Goal: Task Accomplishment & Management: Manage account settings

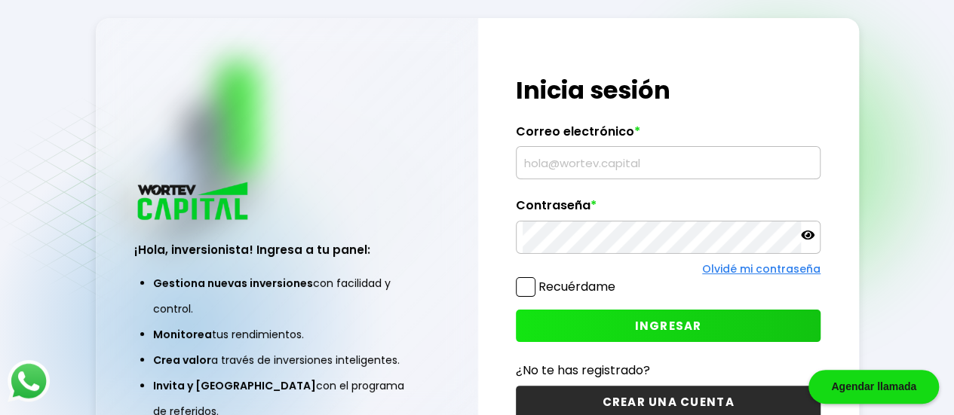
click at [582, 164] on input "text" at bounding box center [668, 163] width 291 height 32
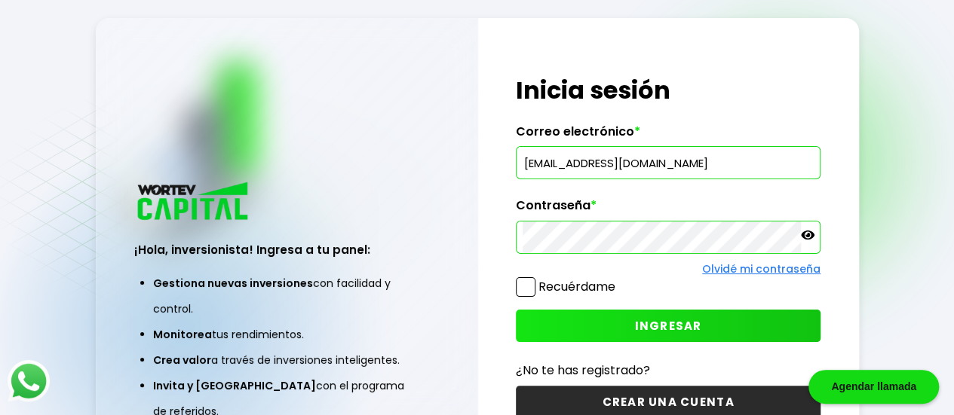
click at [515, 294] on div "¡Hola, inversionista! Ingresa tus credenciales para iniciar sesión Inicia sesió…" at bounding box center [668, 247] width 381 height 458
click at [523, 290] on span at bounding box center [526, 287] width 20 height 20
click at [618, 280] on input "Recuérdame" at bounding box center [618, 280] width 0 height 0
click at [550, 312] on button "INGRESAR" at bounding box center [668, 326] width 305 height 32
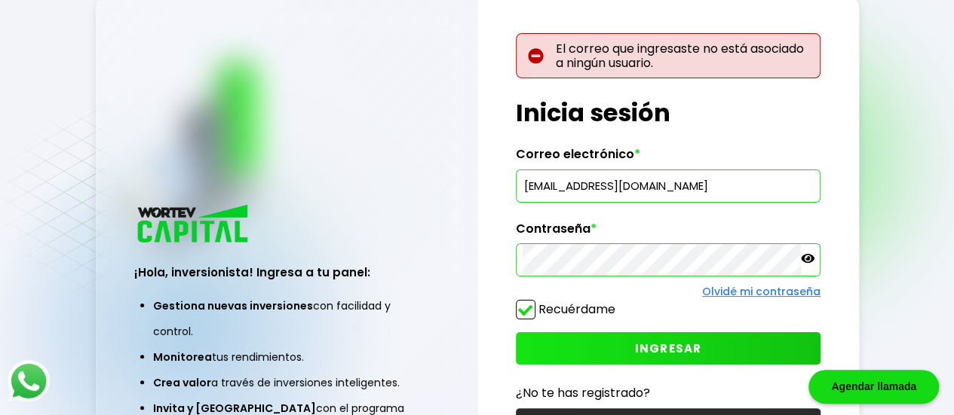
drag, startPoint x: 730, startPoint y: 185, endPoint x: 351, endPoint y: 159, distance: 380.1
click at [351, 159] on div "¡Hola, inversionista! Ingresa a tu panel: Gestiona nuevas inversiones con facil…" at bounding box center [477, 246] width 763 height 503
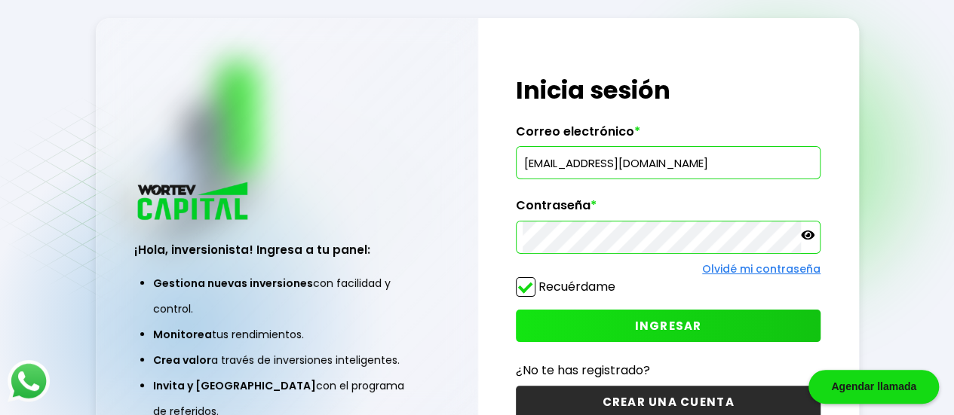
type input "[EMAIL_ADDRESS][DOMAIN_NAME]"
click at [526, 316] on button "INGRESAR" at bounding box center [668, 326] width 305 height 32
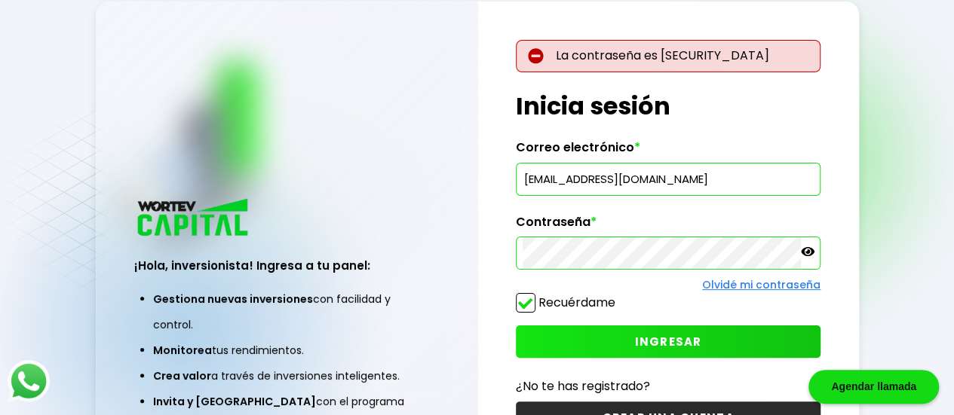
click at [418, 234] on div "¡Hola, inversionista! Ingresa a tu panel: Gestiona nuevas inversiones con facil…" at bounding box center [477, 247] width 763 height 490
click at [535, 343] on button "INGRESAR" at bounding box center [668, 342] width 305 height 32
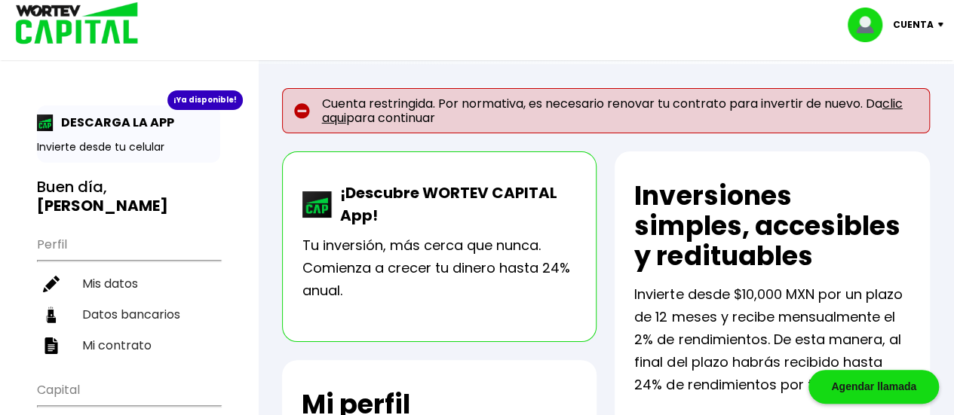
click at [342, 119] on link "clic aqui" at bounding box center [612, 111] width 581 height 32
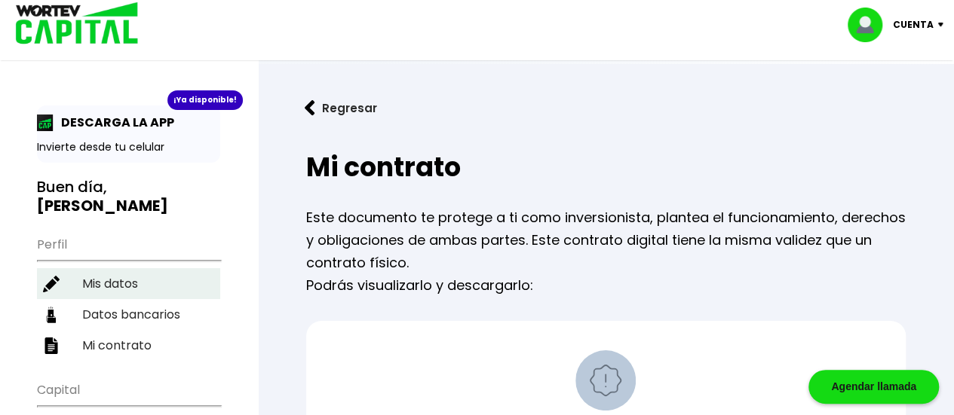
click at [81, 268] on li "Mis datos" at bounding box center [128, 283] width 183 height 31
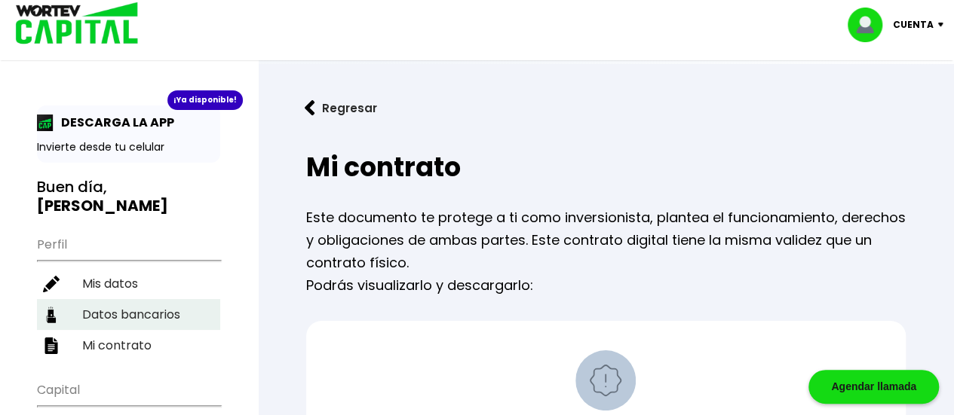
select select "Mujer"
select select "Posgrado"
select select "QR"
select select "BBVA Bancomer"
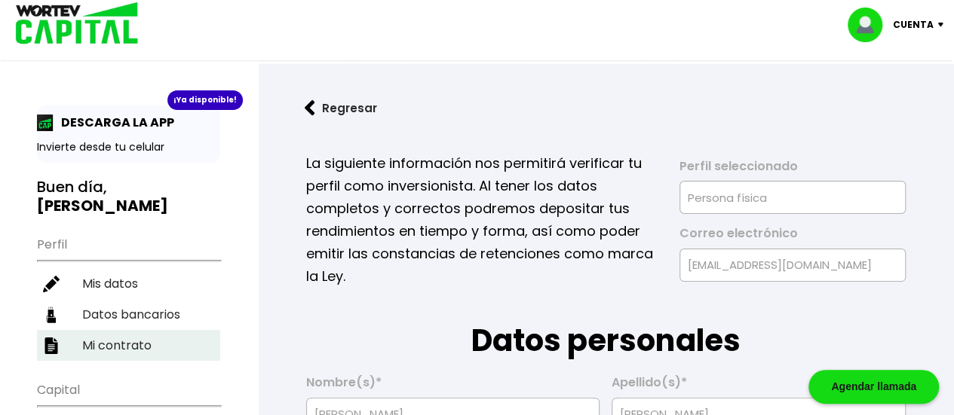
type input "[DATE]"
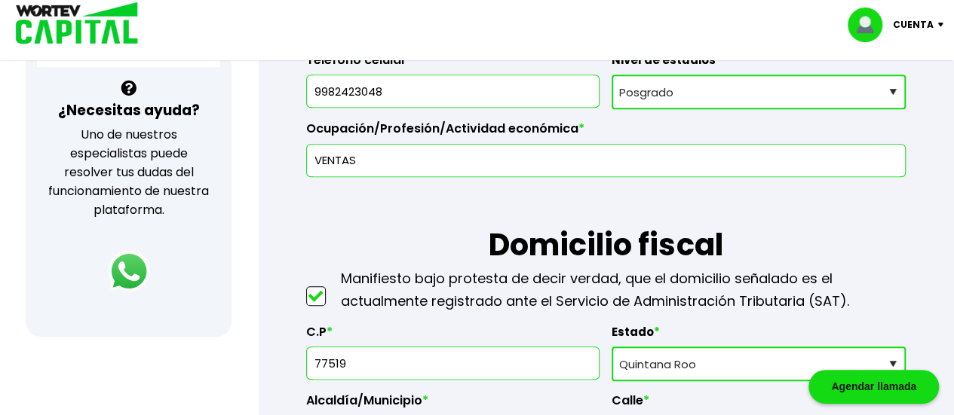
scroll to position [522, 0]
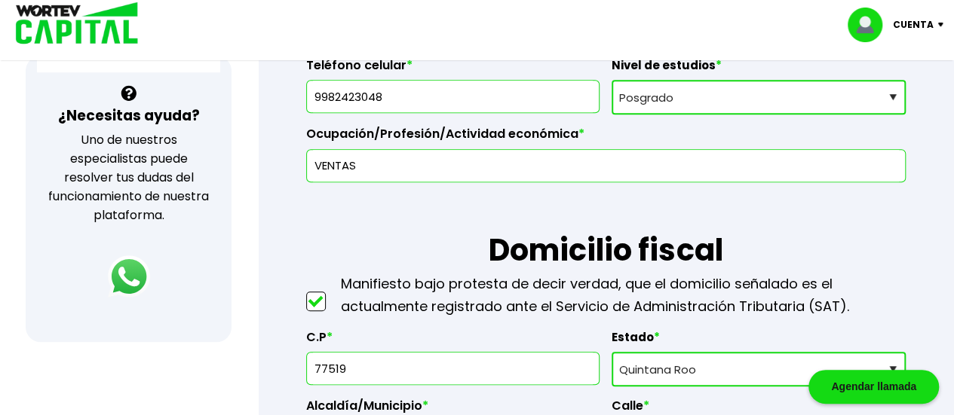
click at [703, 89] on select "Nivel de estudios Primaria Secundaria Bachillerato Licenciatura Posgrado" at bounding box center [758, 97] width 294 height 35
select select "Licenciatura"
click at [611, 80] on select "Nivel de estudios Primaria Secundaria Bachillerato Licenciatura Posgrado" at bounding box center [758, 97] width 294 height 35
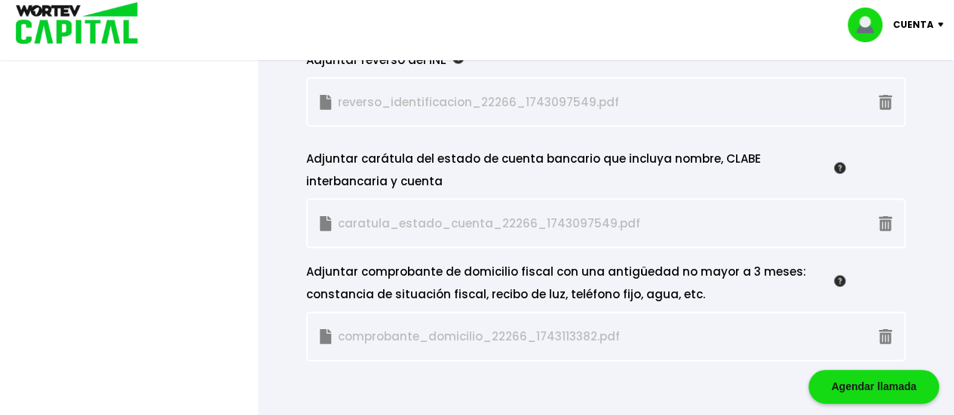
scroll to position [1482, 0]
click at [372, 328] on p "comprobante_domicilio_22266_1743113382.pdf" at bounding box center [489, 335] width 339 height 23
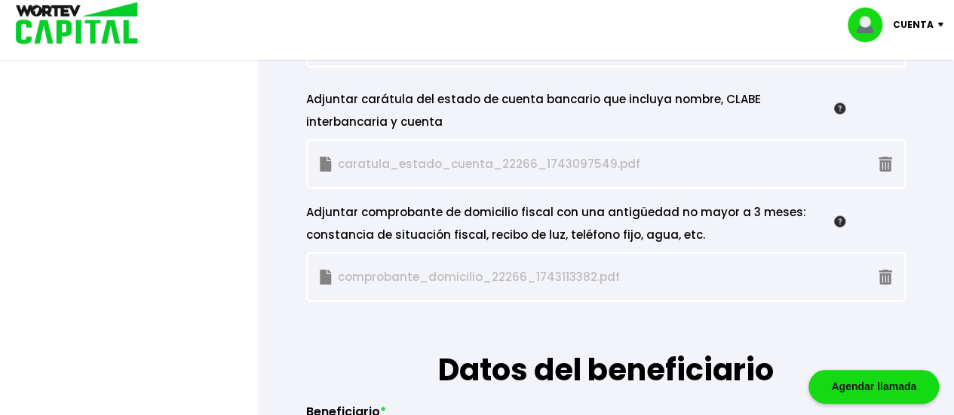
scroll to position [1540, 0]
click at [355, 268] on p "comprobante_domicilio_22266_1743113382.pdf" at bounding box center [489, 276] width 339 height 23
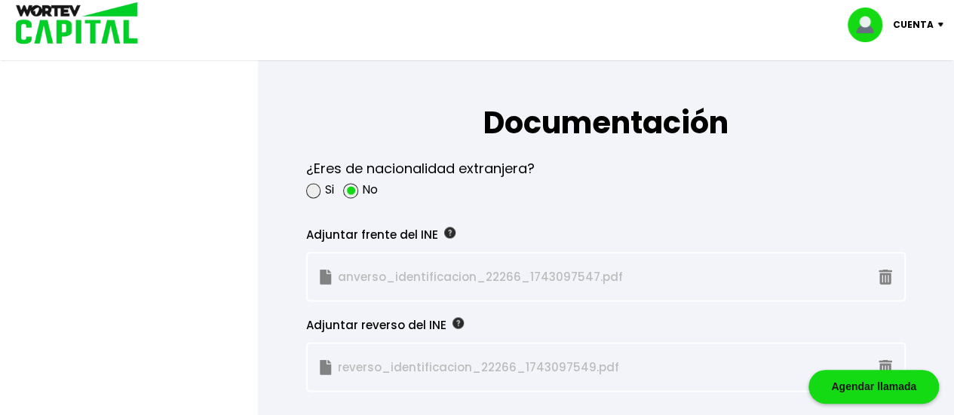
scroll to position [1223, 0]
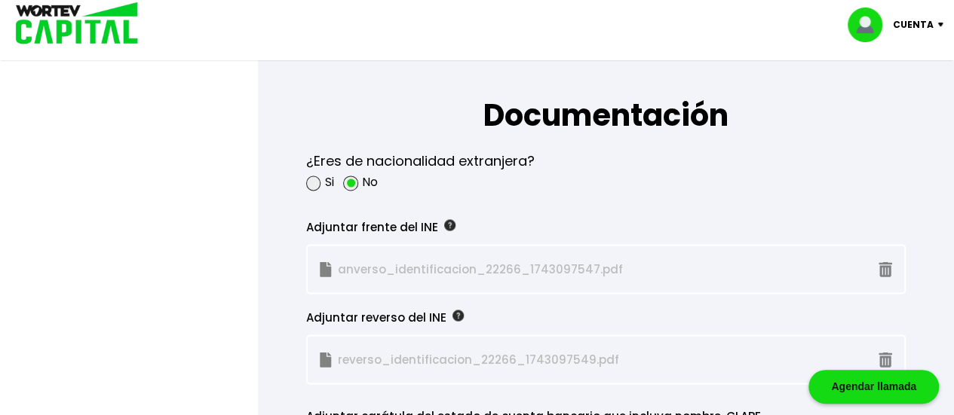
click at [371, 294] on div "Adjuntar reverso del INE reverso_identificacion_22266_1743097549.pdf" at bounding box center [605, 339] width 599 height 90
click at [348, 258] on p "anverso_identificacion_22266_1743097547.pdf" at bounding box center [489, 269] width 339 height 23
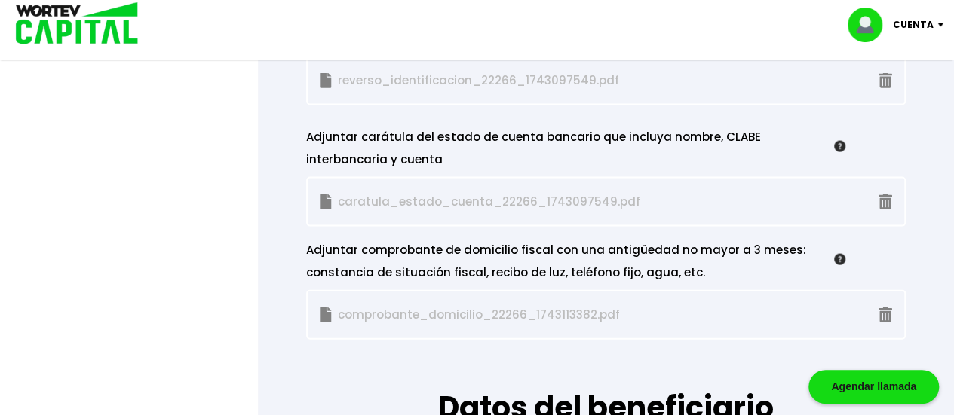
scroll to position [1540, 0]
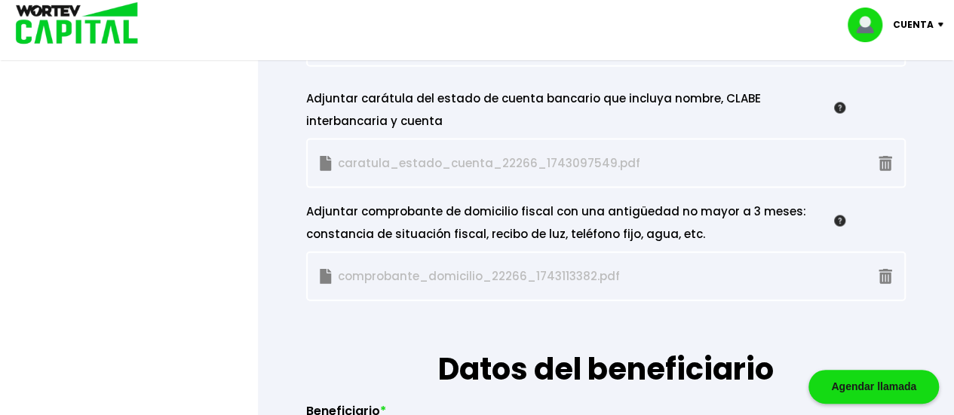
click at [398, 255] on div "comprobante_domicilio_22266_1743113382.pdf" at bounding box center [605, 277] width 599 height 50
click at [356, 265] on p "comprobante_domicilio_22266_1743113382.pdf" at bounding box center [489, 276] width 339 height 23
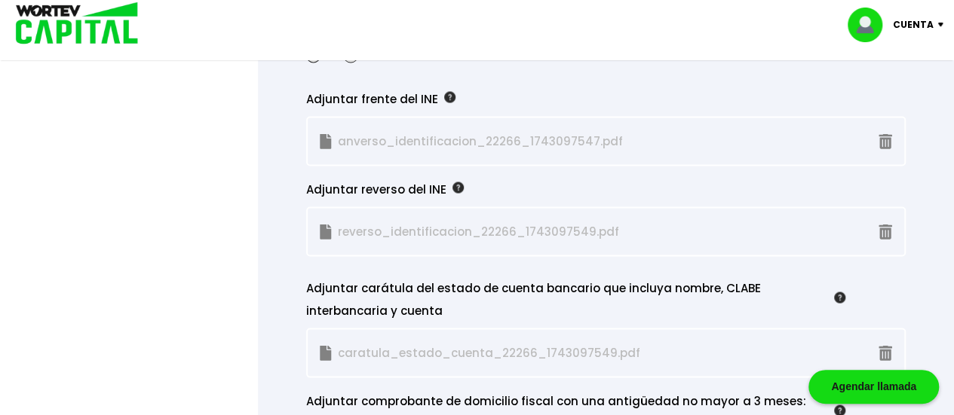
scroll to position [1352, 0]
click at [425, 350] on p "caratula_estado_cuenta_22266_1743097549.pdf" at bounding box center [489, 352] width 339 height 23
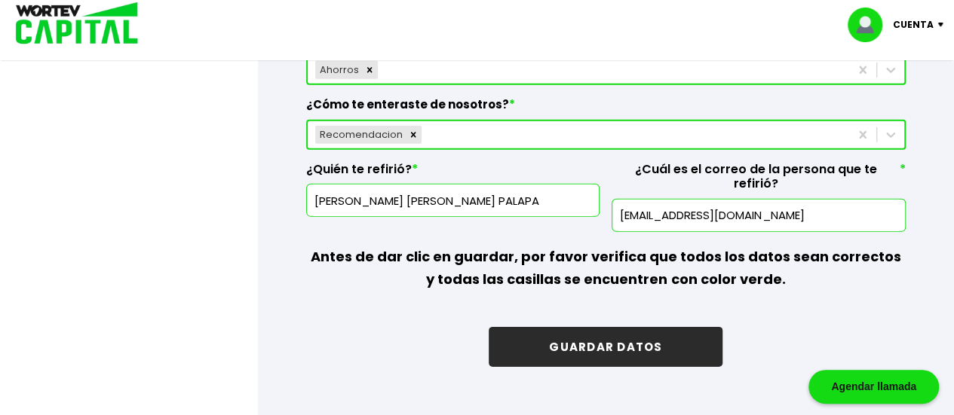
scroll to position [2249, 0]
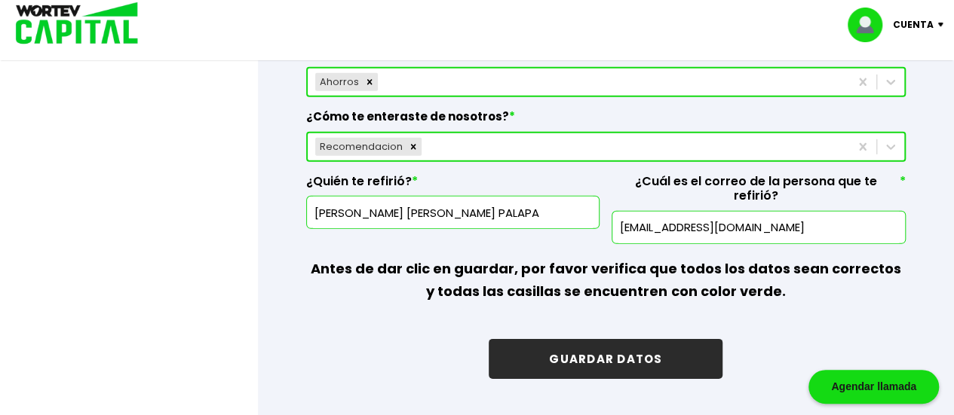
click at [565, 339] on button "GUARDAR DATOS" at bounding box center [606, 359] width 234 height 40
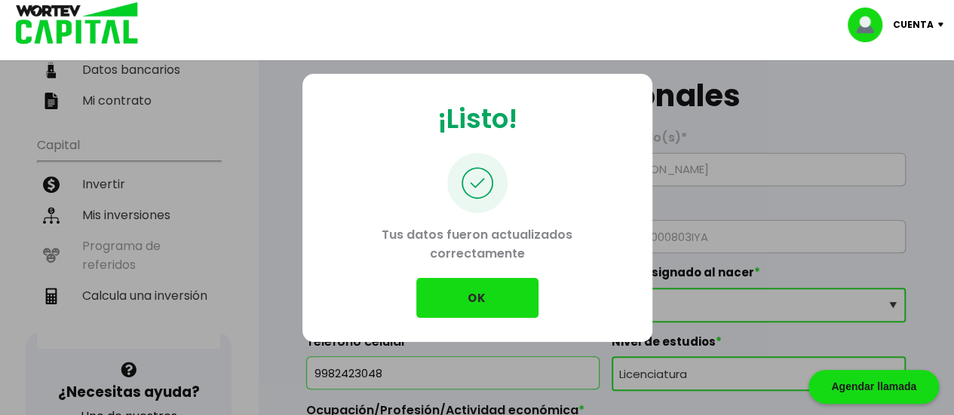
scroll to position [237, 0]
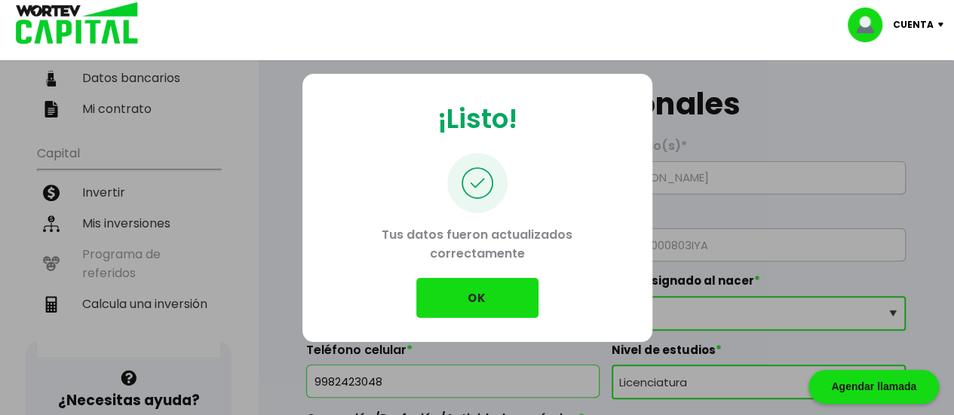
click at [495, 305] on button "OK" at bounding box center [477, 298] width 122 height 40
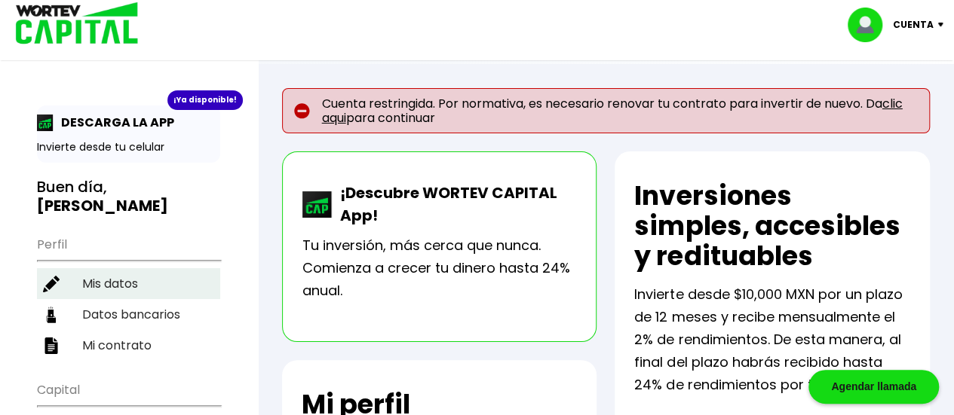
click at [115, 271] on li "Mis datos" at bounding box center [128, 283] width 183 height 31
select select "Mujer"
select select "Licenciatura"
select select "QR"
select select "BBVA Bancomer"
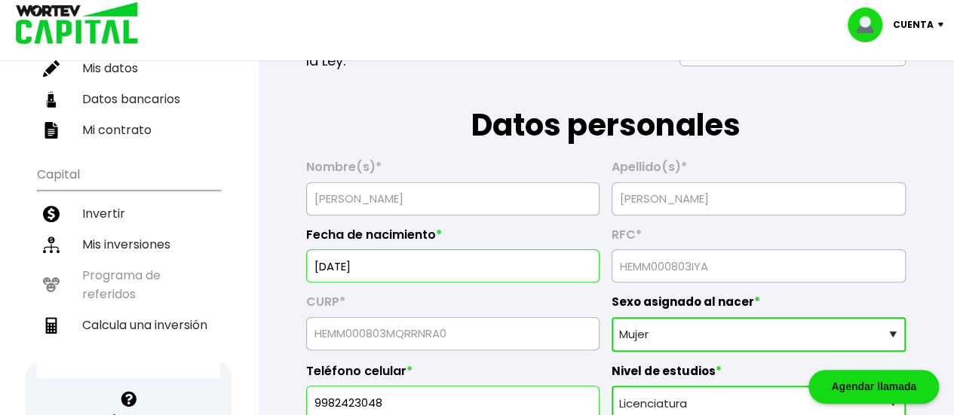
scroll to position [202, 0]
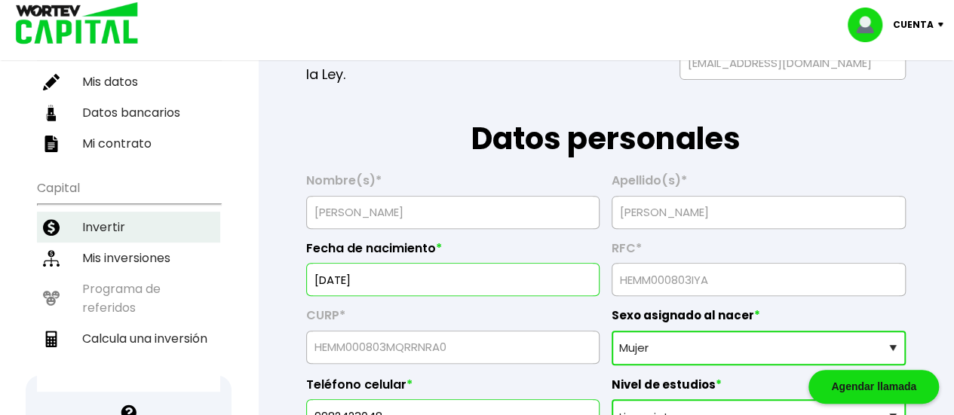
click at [112, 212] on li "Invertir" at bounding box center [128, 227] width 183 height 31
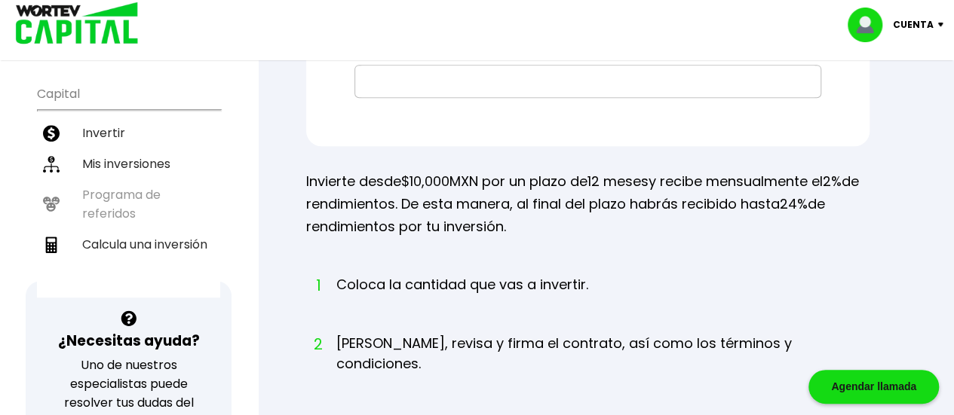
scroll to position [287, 0]
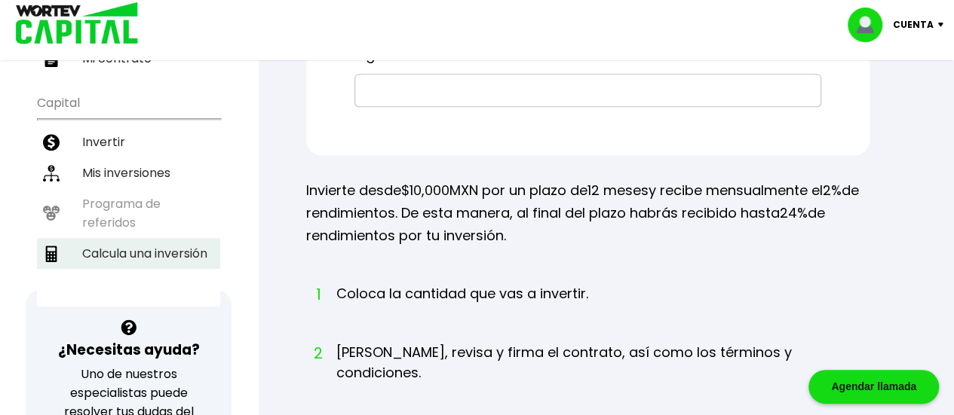
click at [129, 238] on li "Calcula una inversión" at bounding box center [128, 253] width 183 height 31
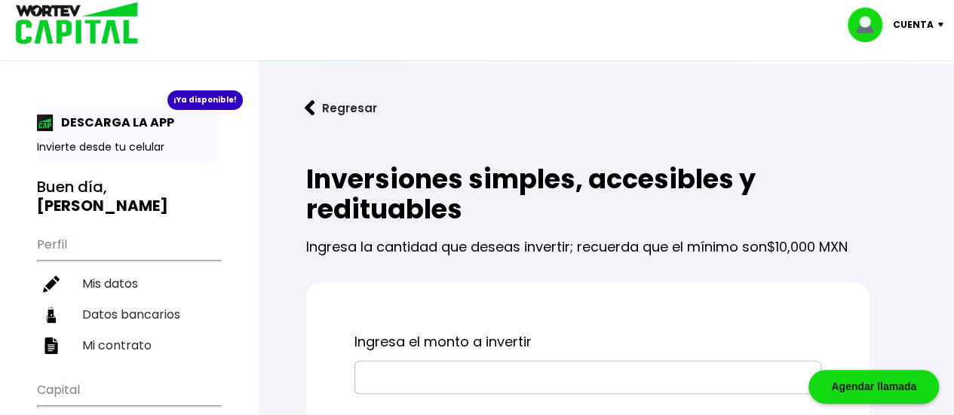
select select "1"
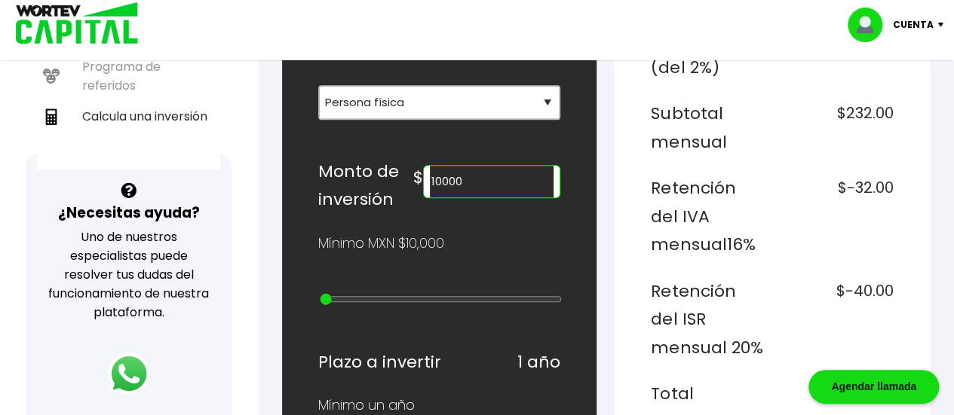
scroll to position [446, 0]
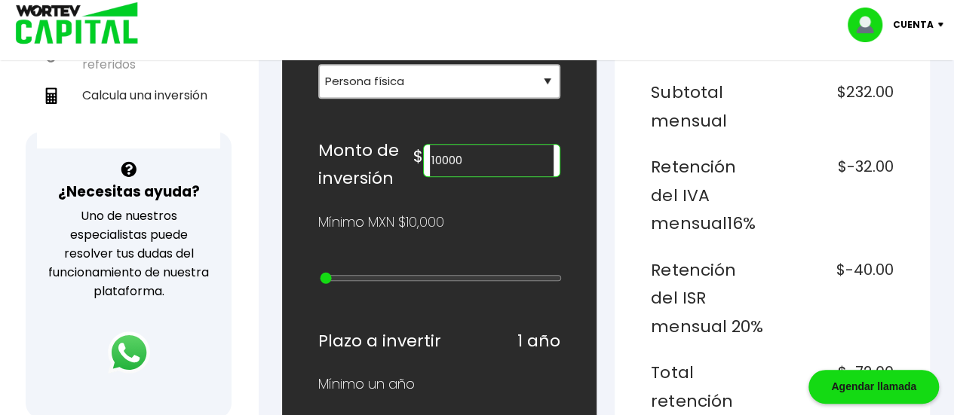
click at [477, 149] on input "10000" at bounding box center [492, 161] width 124 height 32
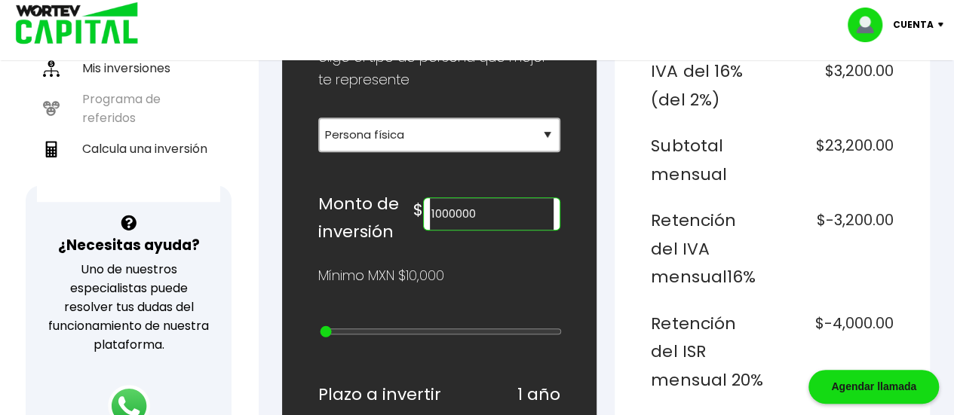
scroll to position [350, 0]
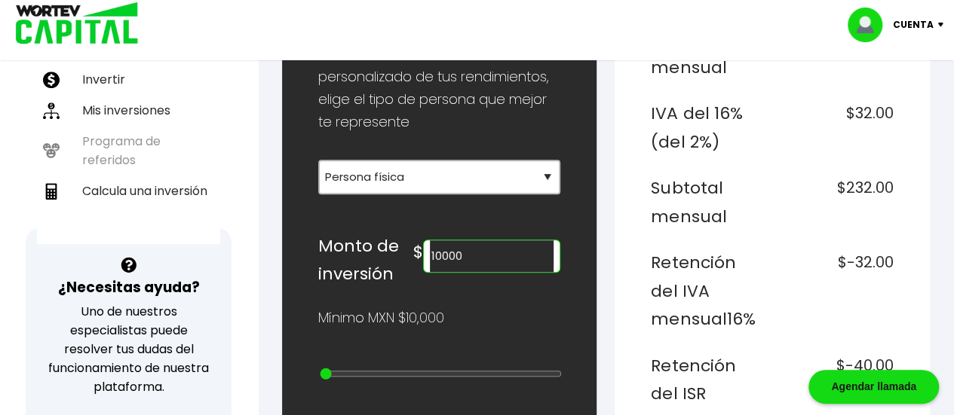
type input "10000"
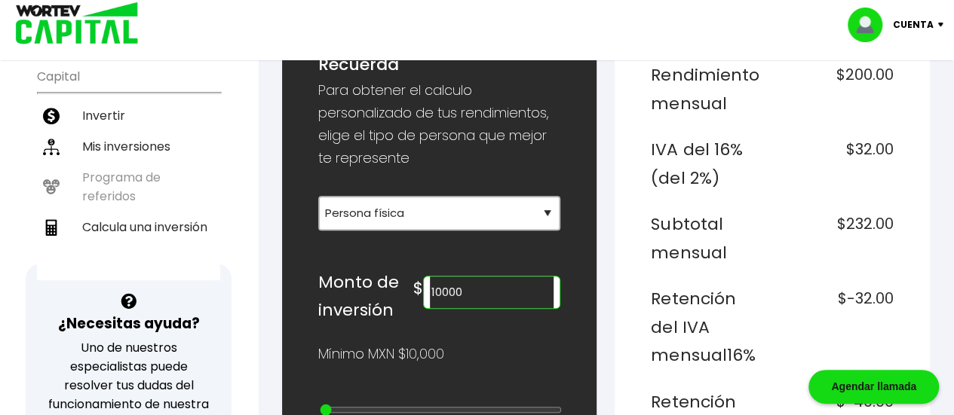
scroll to position [0, 0]
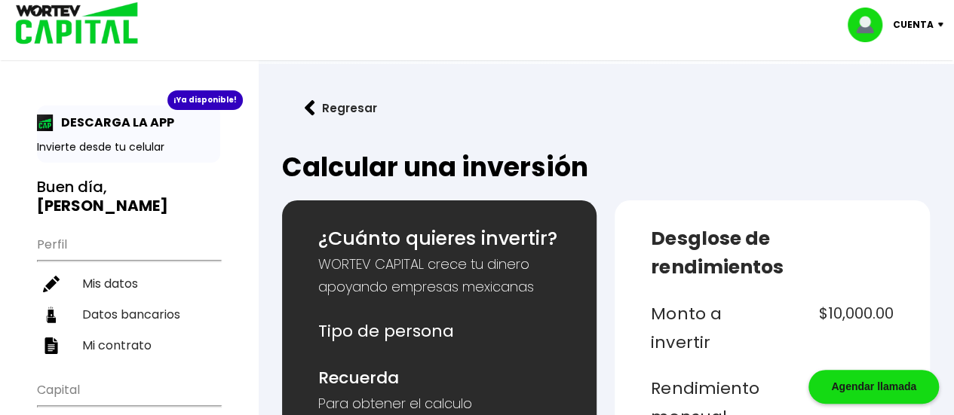
click at [861, 19] on img at bounding box center [869, 25] width 45 height 35
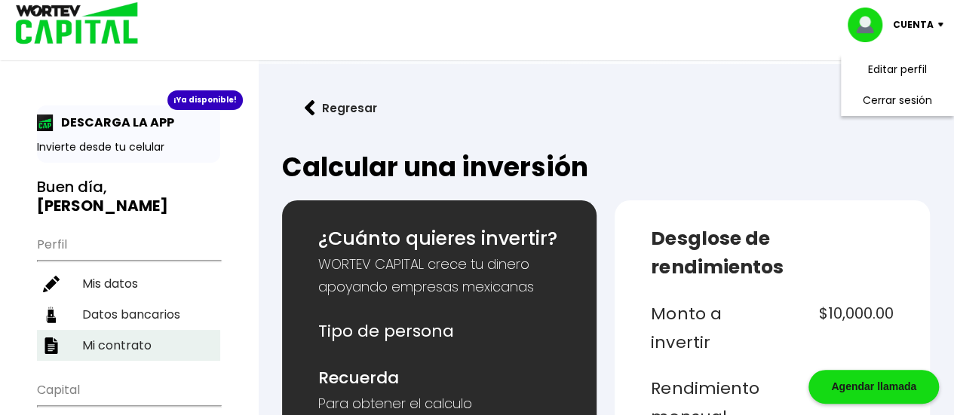
click at [136, 330] on li "Mi contrato" at bounding box center [128, 345] width 183 height 31
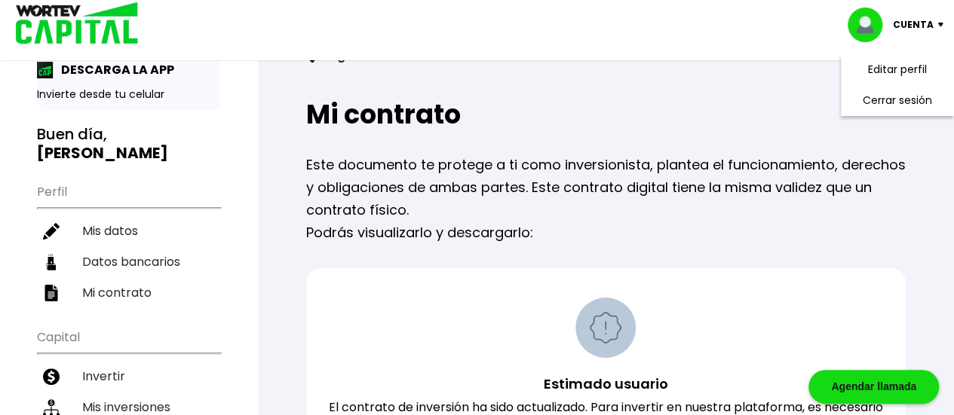
scroll to position [49, 0]
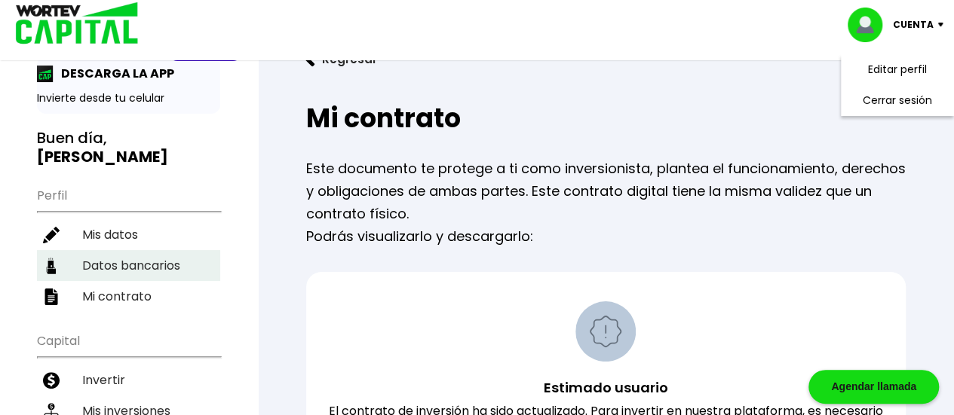
click at [150, 250] on li "Datos bancarios" at bounding box center [128, 265] width 183 height 31
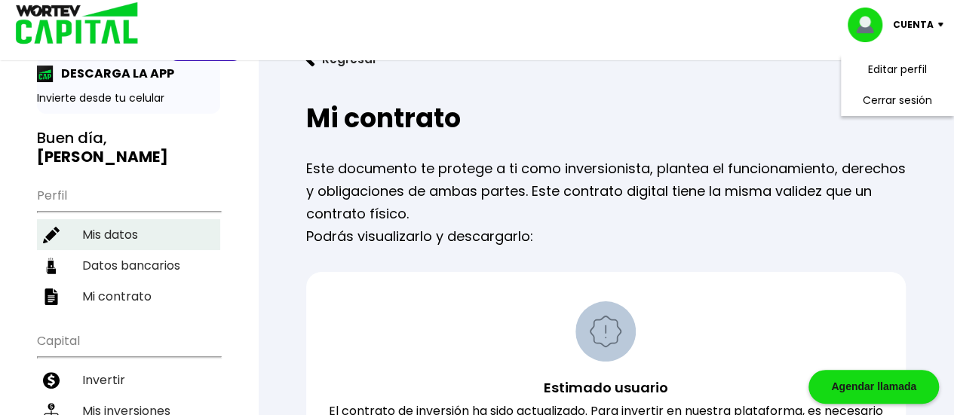
select select "BBVA Bancomer"
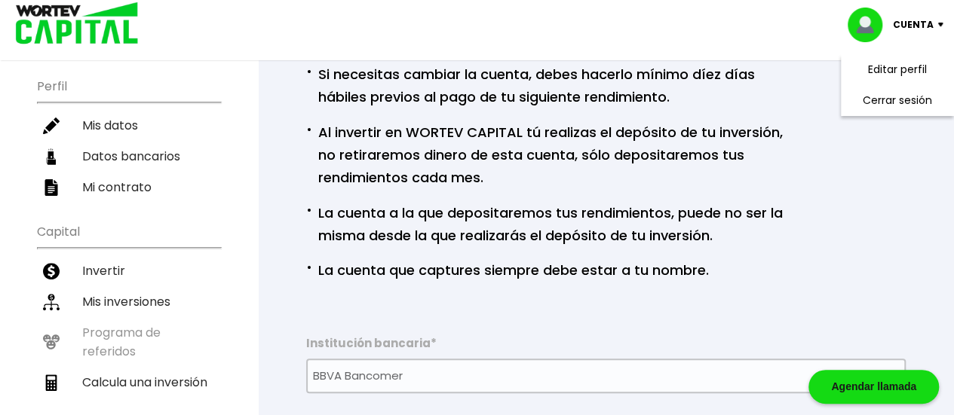
scroll to position [157, 0]
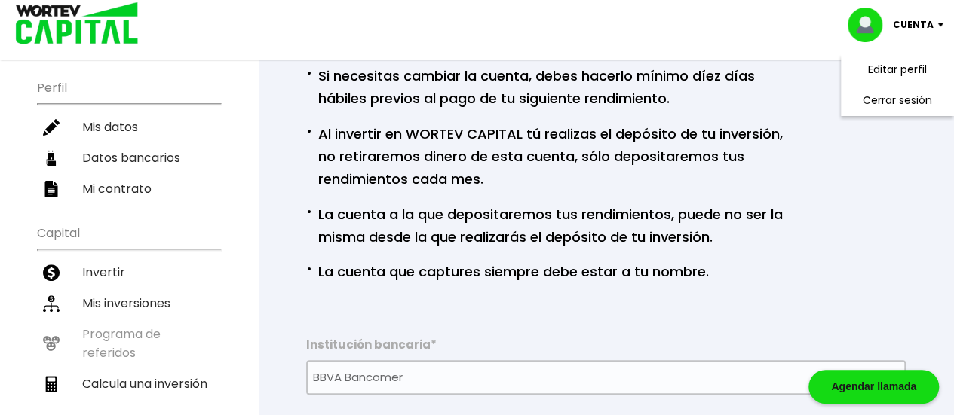
click at [136, 112] on li "Mis datos" at bounding box center [128, 127] width 183 height 31
select select "Mujer"
select select "Licenciatura"
select select "QR"
select select "BBVA Bancomer"
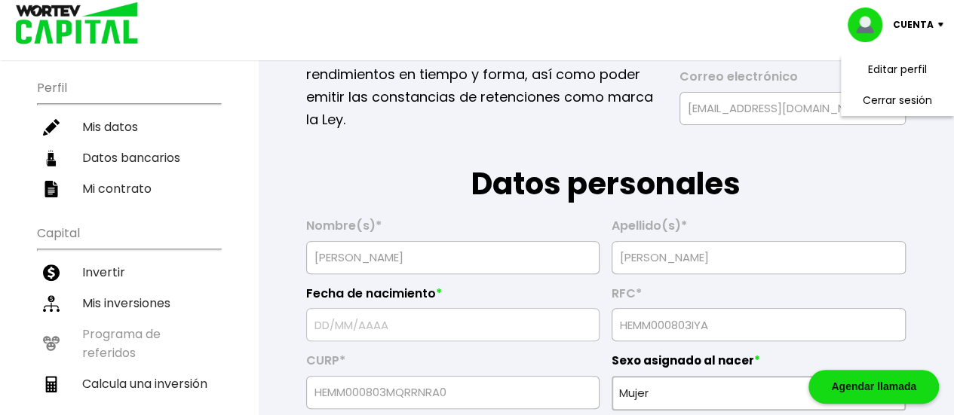
type input "[DATE]"
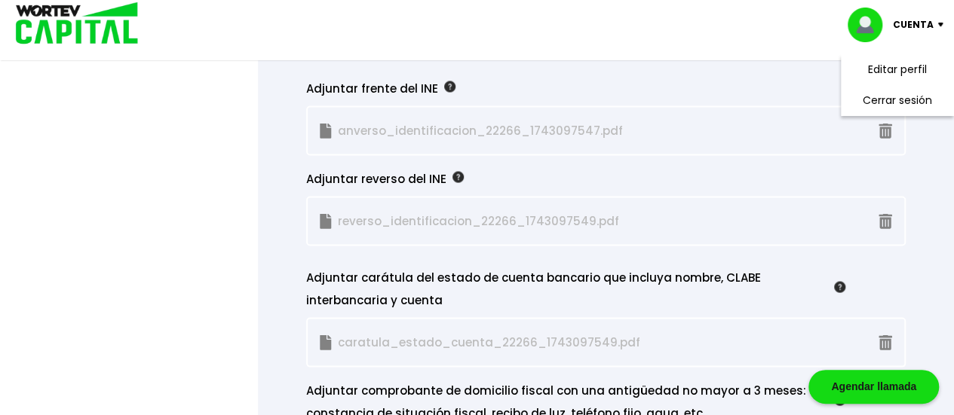
scroll to position [1359, 0]
